Goal: Task Accomplishment & Management: Manage account settings

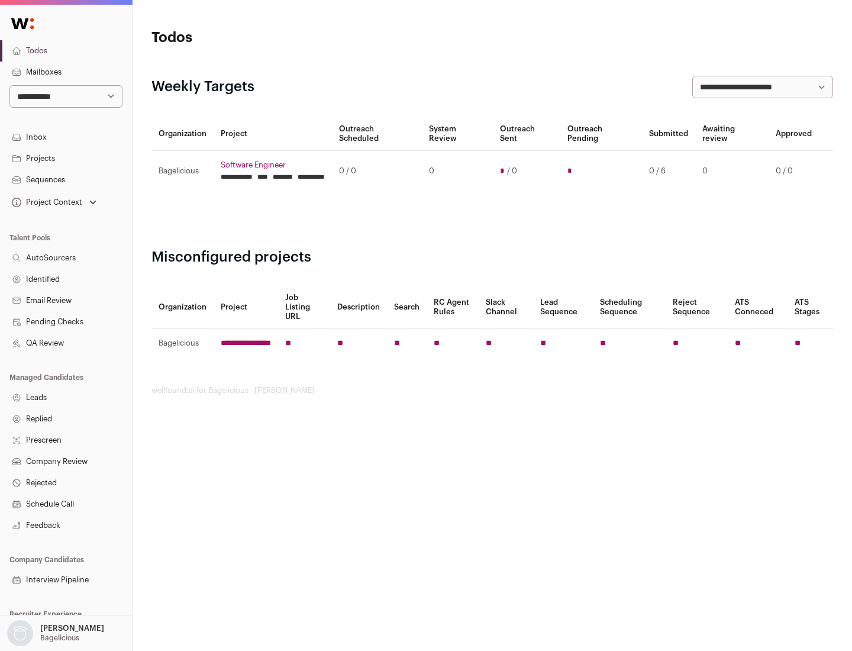
click at [66, 158] on link "Projects" at bounding box center [66, 158] width 132 height 21
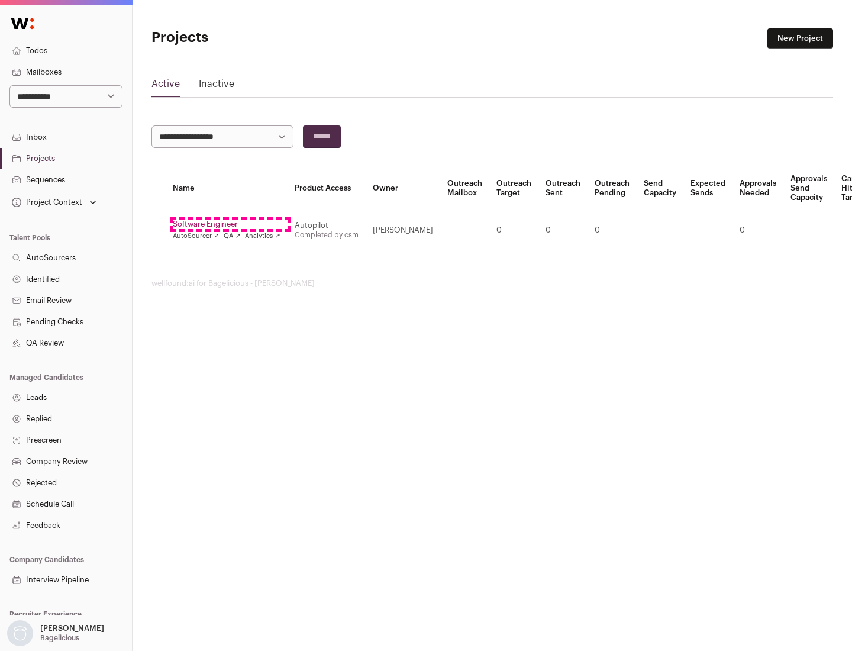
click at [230, 224] on link "Software Engineer" at bounding box center [227, 224] width 108 height 9
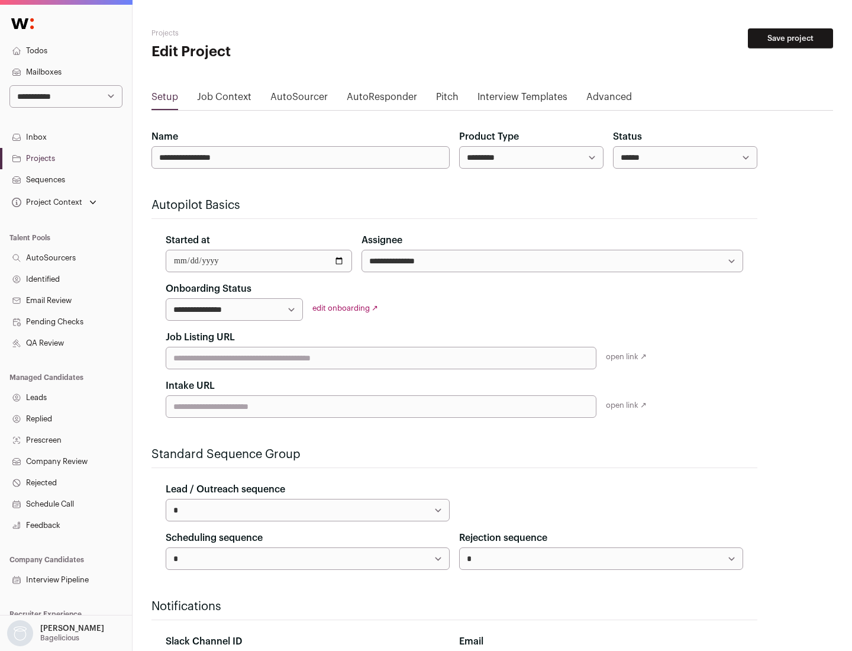
click at [791, 38] on button "Save project" at bounding box center [790, 38] width 85 height 20
